Goal: Browse casually: Explore the website without a specific task or goal

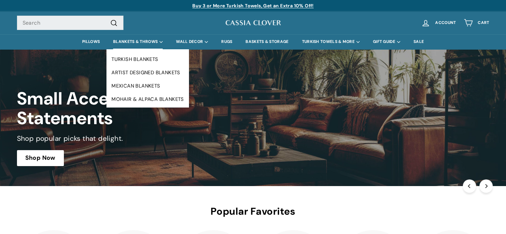
click at [137, 40] on summary "BLANKETS & THROWS" at bounding box center [137, 41] width 63 height 15
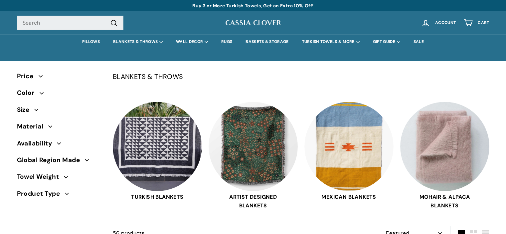
select select "manual"
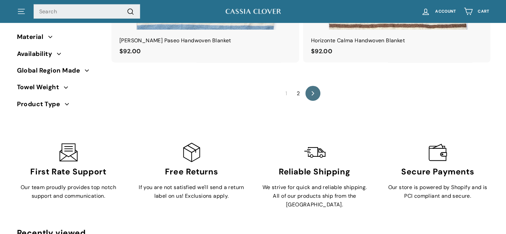
scroll to position [4586, 0]
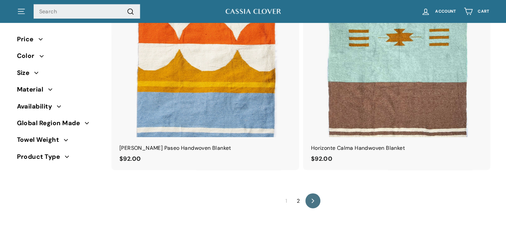
click at [299, 201] on link "2" at bounding box center [298, 201] width 11 height 11
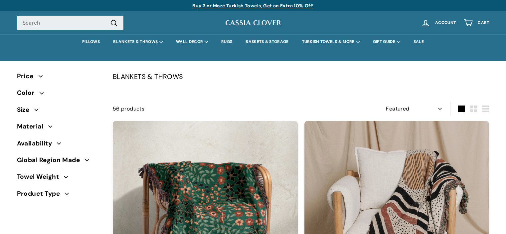
select select "manual"
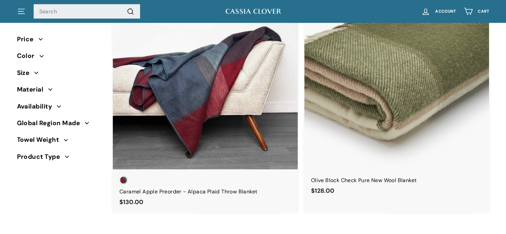
scroll to position [1655, 0]
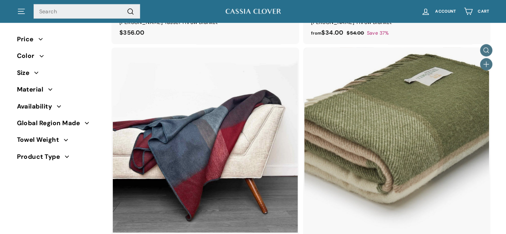
drag, startPoint x: 508, startPoint y: 18, endPoint x: 485, endPoint y: 178, distance: 161.5
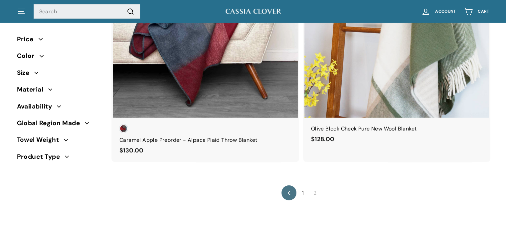
scroll to position [1763, 0]
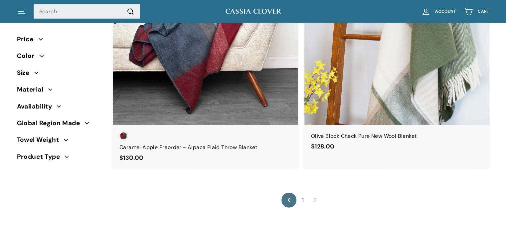
click at [303, 201] on link "1" at bounding box center [303, 200] width 10 height 11
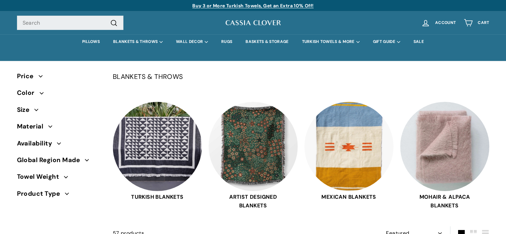
select select "manual"
drag, startPoint x: 504, startPoint y: 1, endPoint x: 381, endPoint y: 12, distance: 124.2
click at [380, 12] on div ". . . Site navigation Search .cls-1{fill:none;stroke:#000;stroke-miterlimit:10;…" at bounding box center [253, 22] width 506 height 23
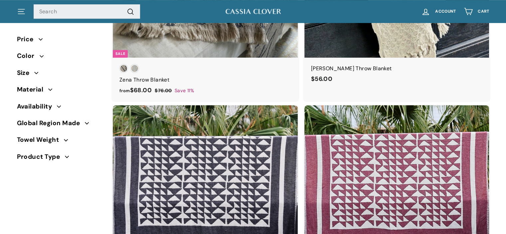
scroll to position [2891, 0]
